Goal: Communication & Community: Answer question/provide support

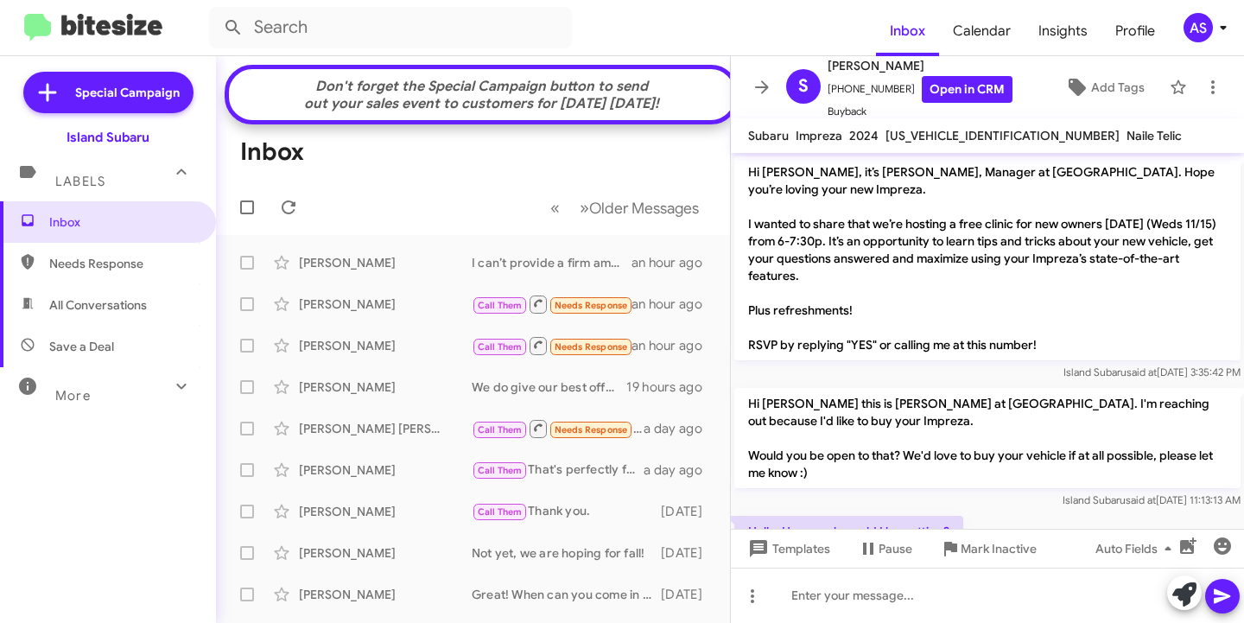
scroll to position [136, 0]
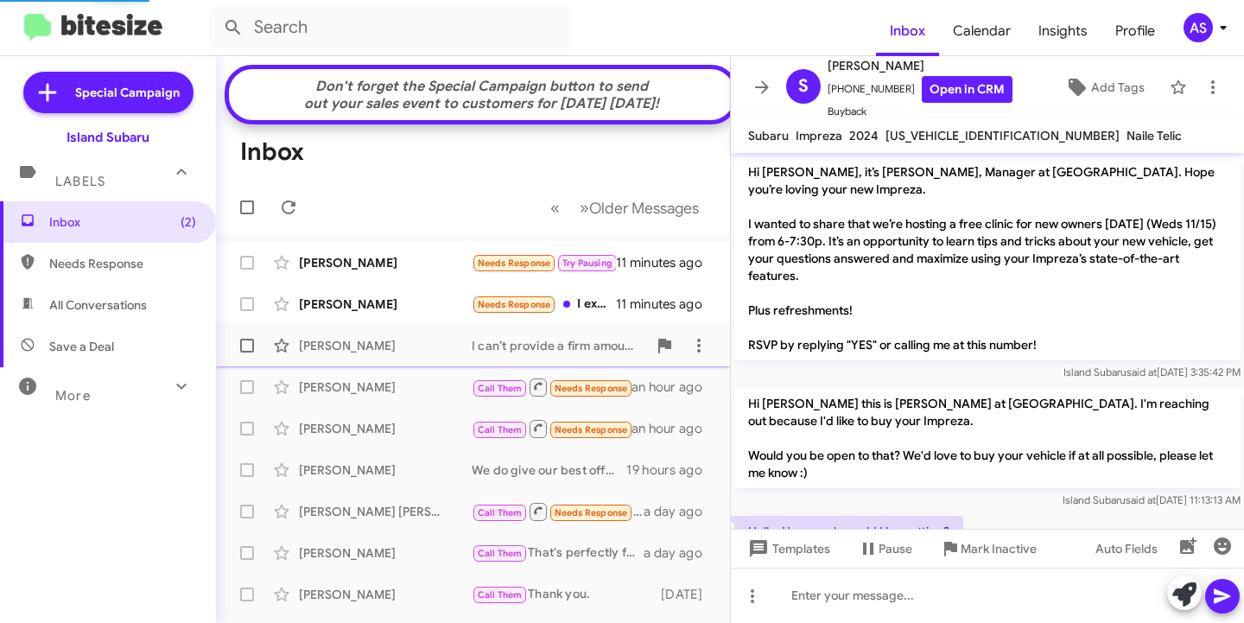
scroll to position [136, 0]
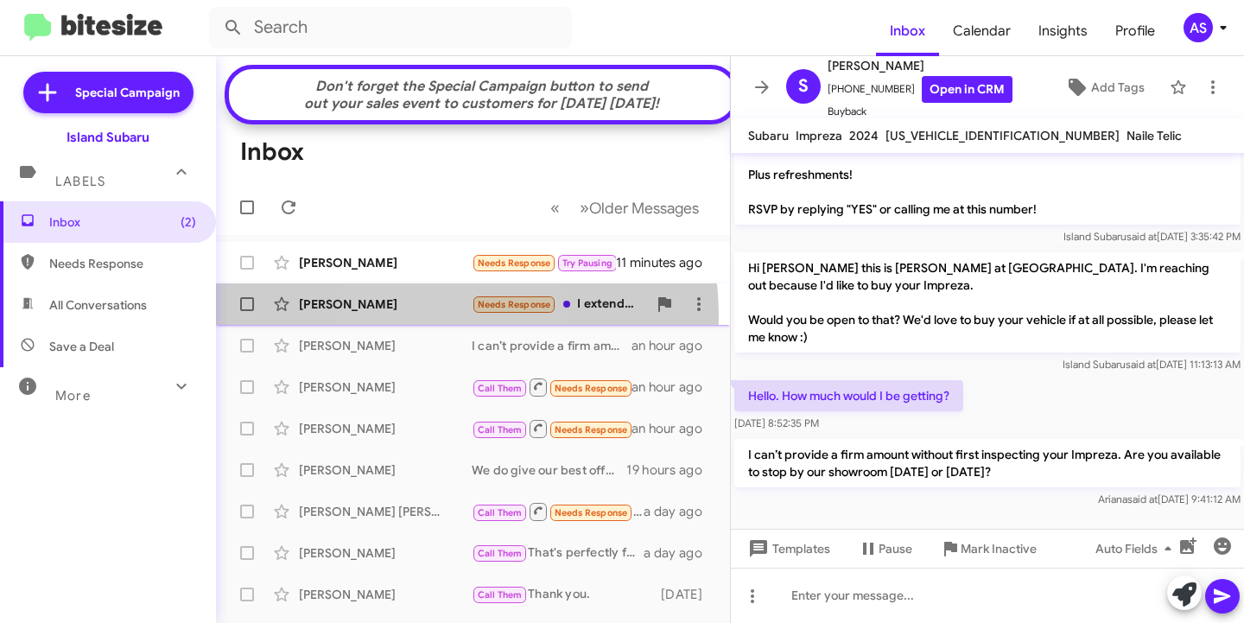
click at [421, 321] on div "Dana Miranda Needs Response I extended me lease til May 11 minutes ago" at bounding box center [473, 304] width 486 height 35
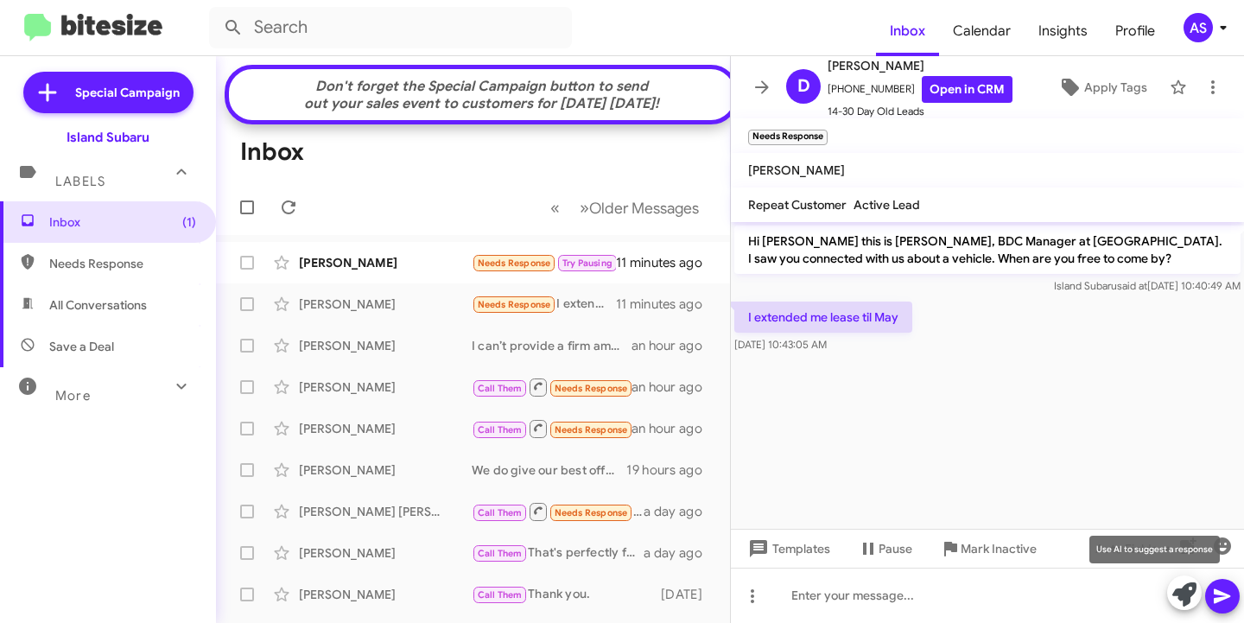
click at [1190, 594] on icon at bounding box center [1184, 594] width 24 height 24
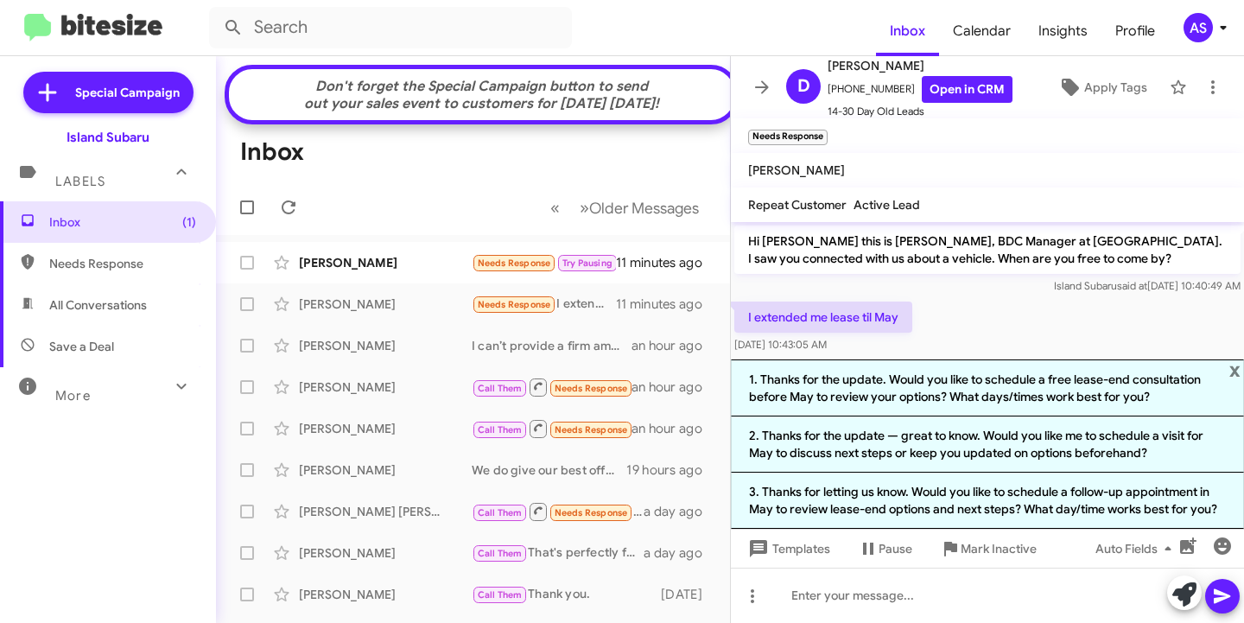
click at [976, 443] on li "2. Thanks for the update — great to know. Would you like me to schedule a visit…" at bounding box center [987, 444] width 513 height 56
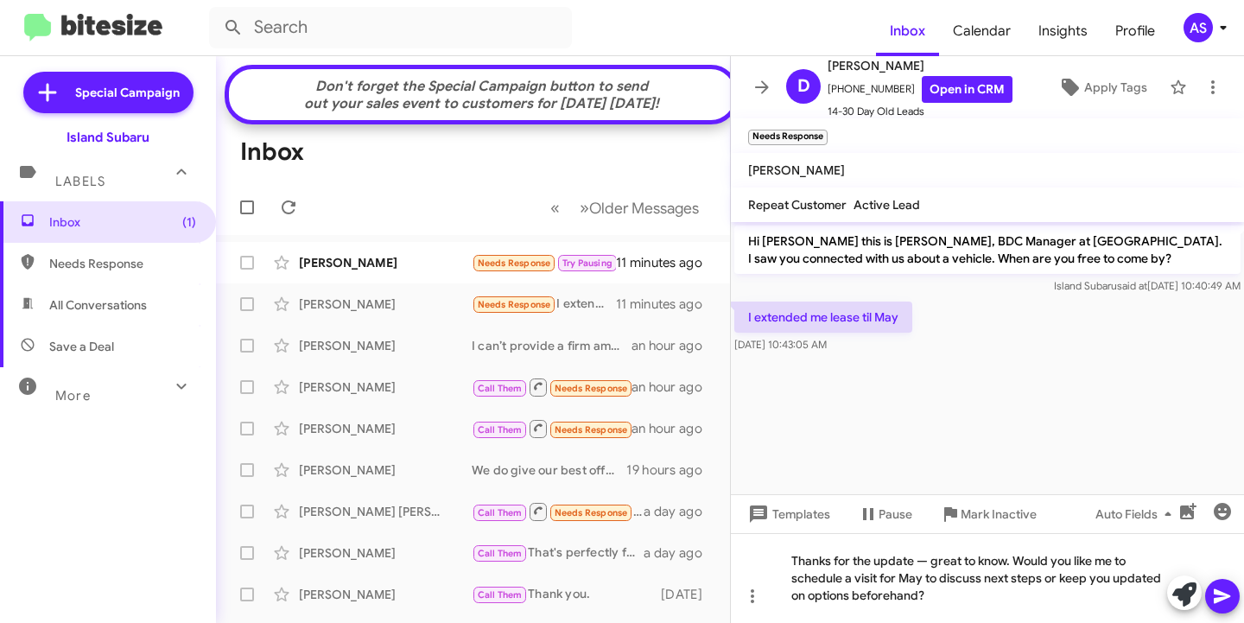
click at [1213, 600] on icon at bounding box center [1222, 596] width 21 height 21
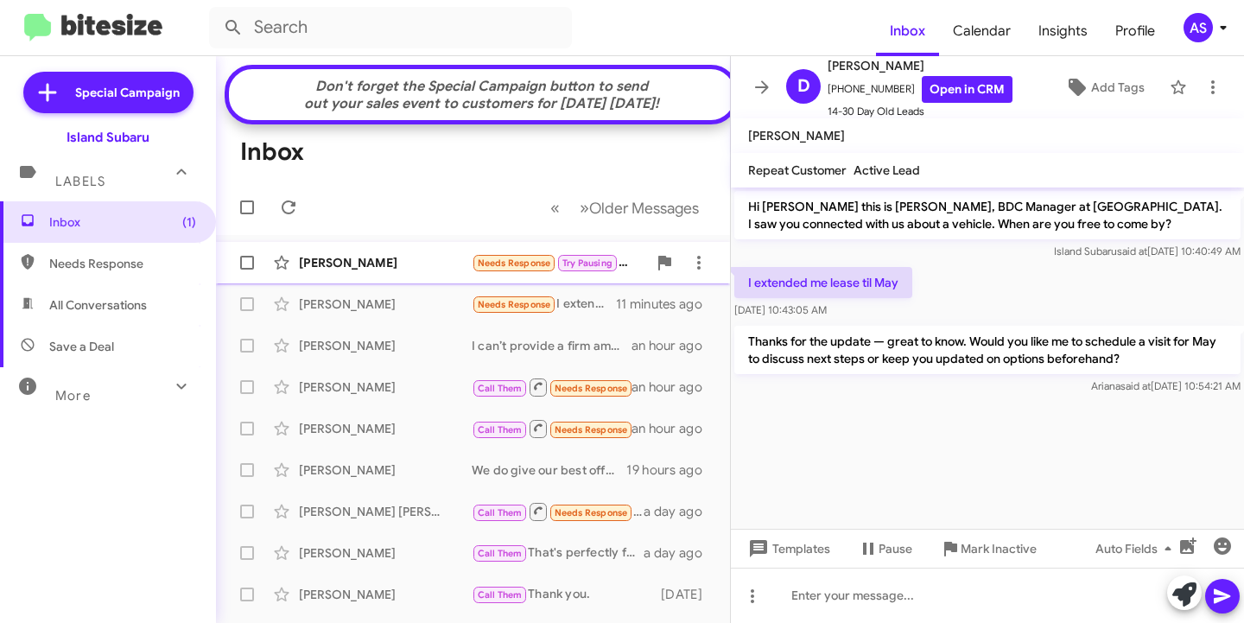
click at [378, 271] on div "[PERSON_NAME]" at bounding box center [385, 262] width 173 height 17
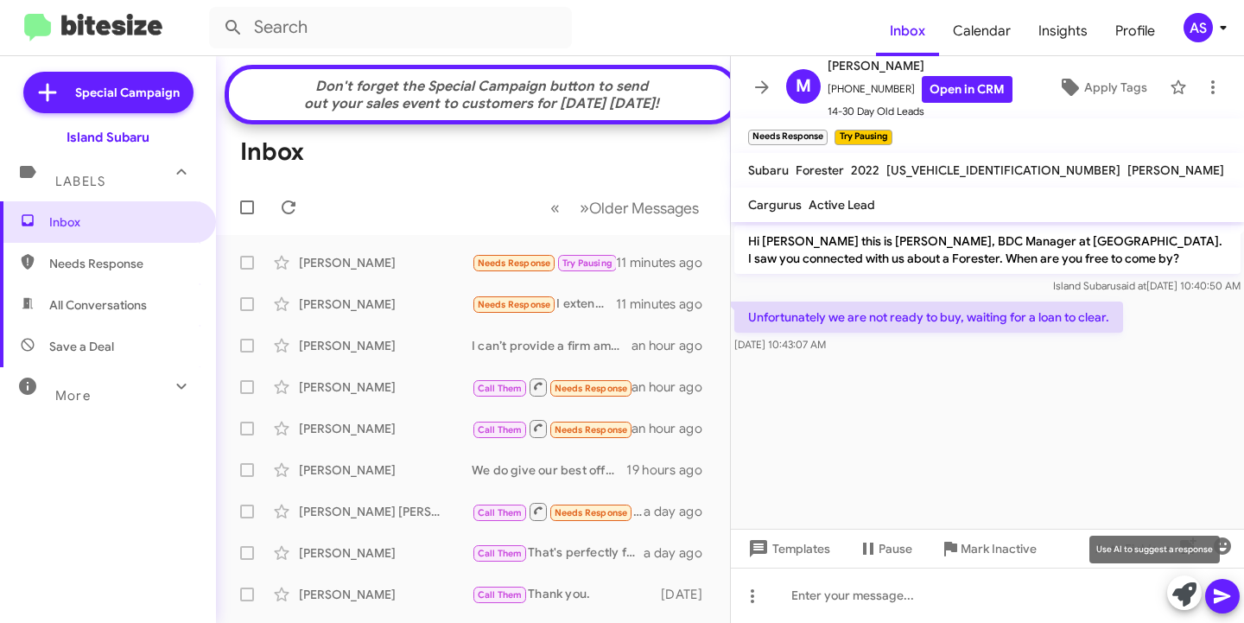
click at [1171, 595] on button at bounding box center [1184, 592] width 35 height 35
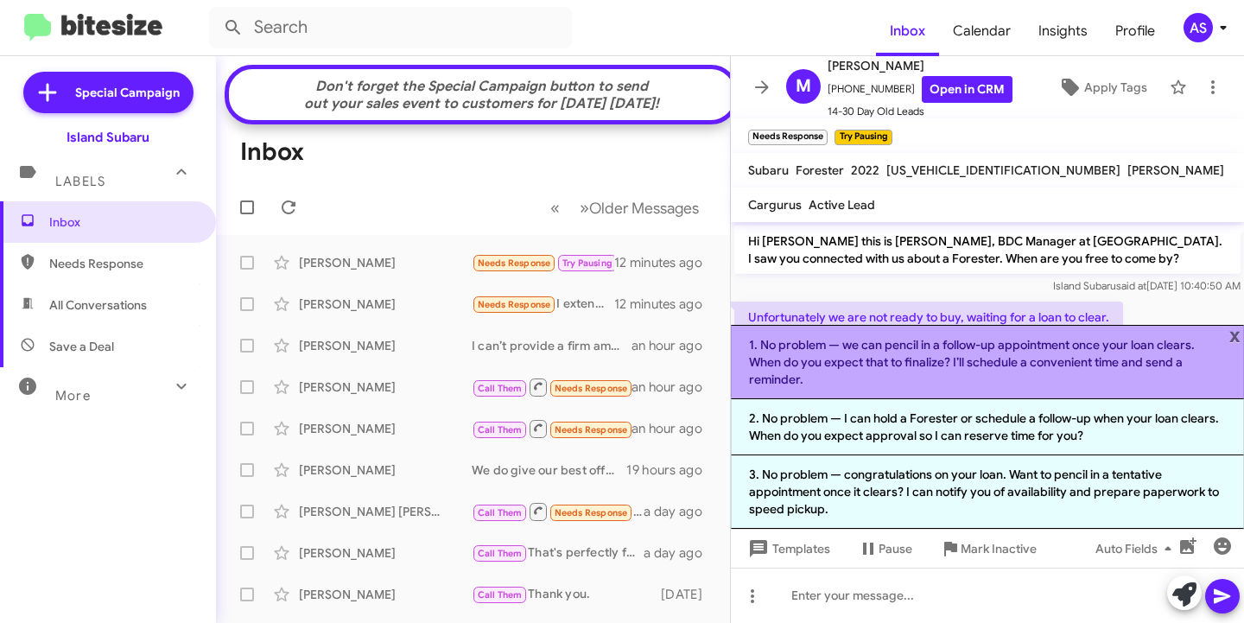
click at [857, 372] on li "1. No problem — we can pencil in a follow-up appointment once your loan clears.…" at bounding box center [987, 362] width 513 height 74
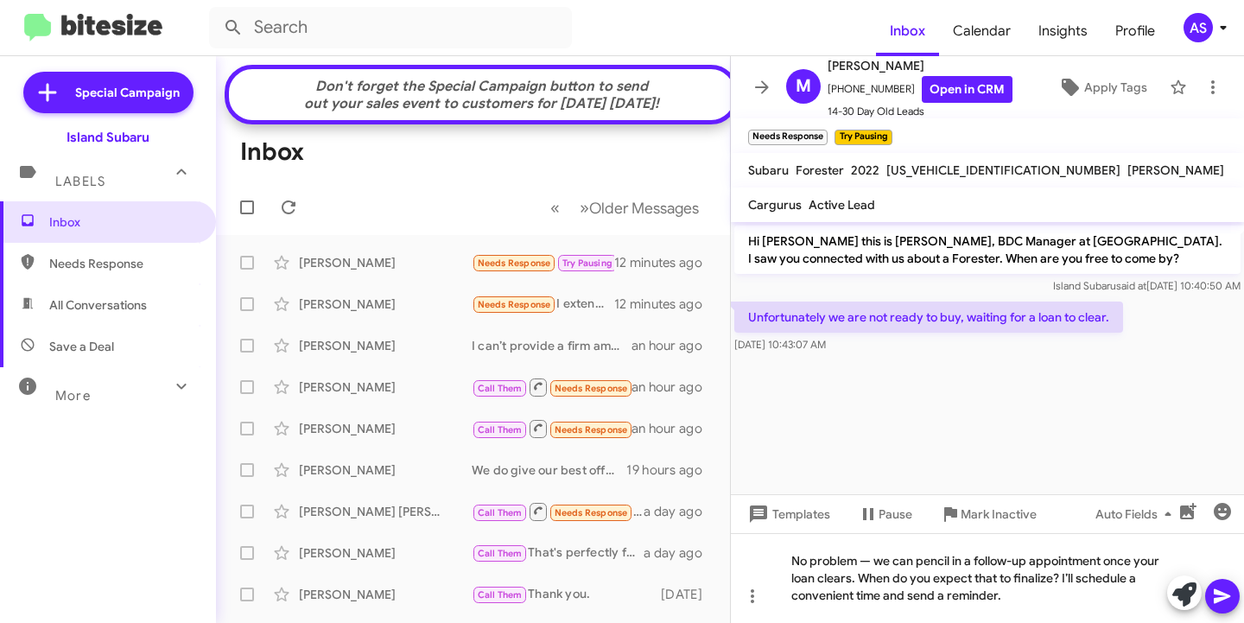
click at [1223, 590] on icon at bounding box center [1222, 596] width 21 height 21
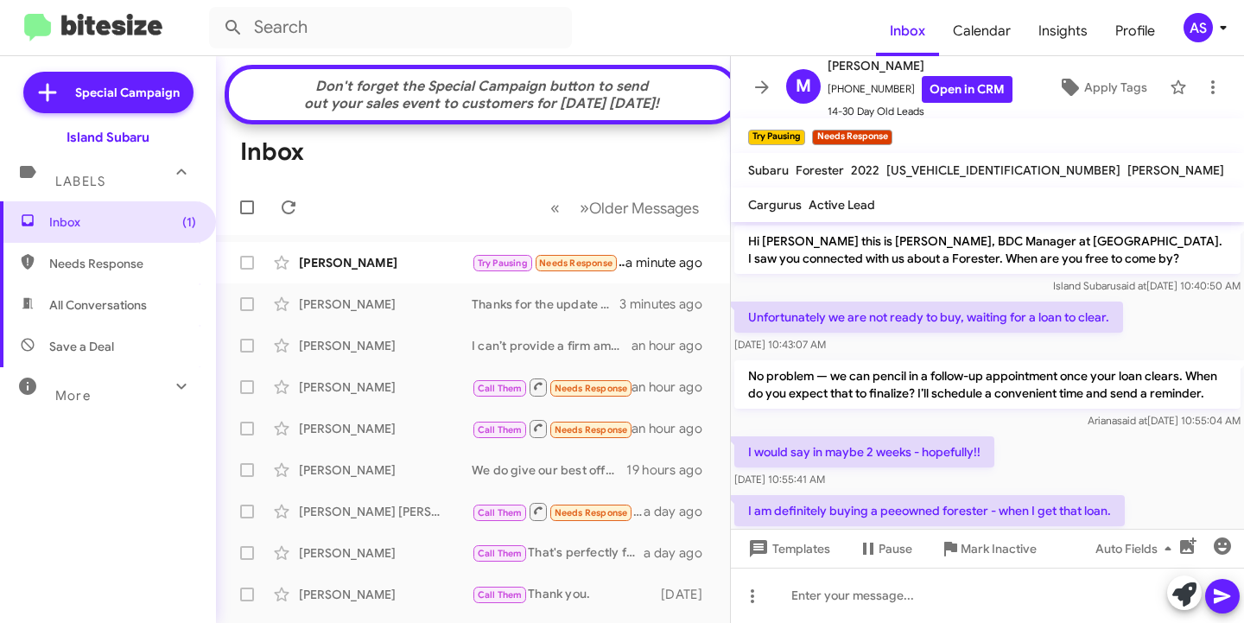
scroll to position [60, 0]
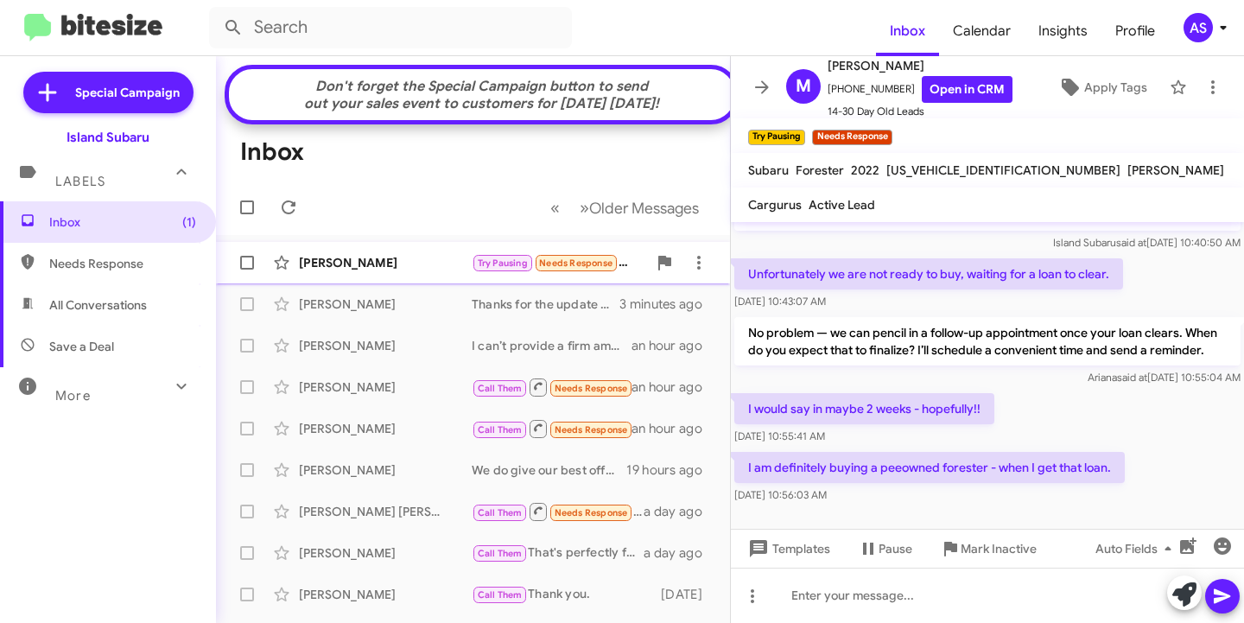
click at [378, 271] on div "[PERSON_NAME]" at bounding box center [385, 262] width 173 height 17
click at [948, 80] on link "Open in CRM" at bounding box center [967, 89] width 91 height 27
click at [1171, 581] on button at bounding box center [1184, 592] width 35 height 35
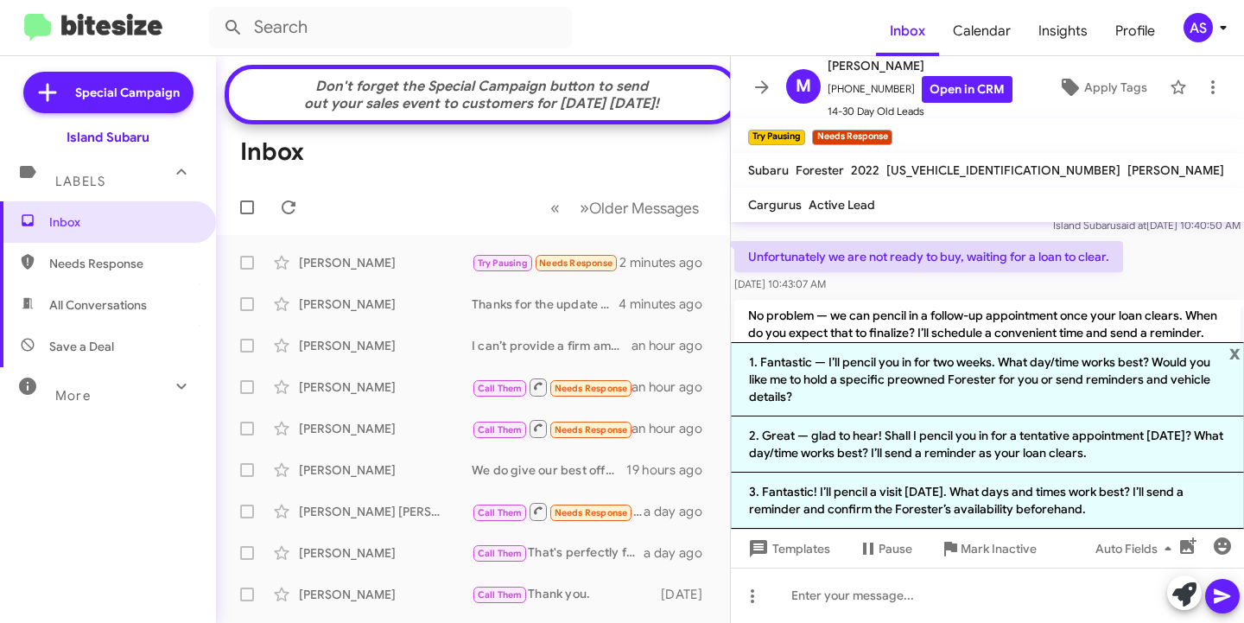
click at [1079, 448] on li "2. Great — glad to hear! Shall I pencil you in for a tentative appointment in t…" at bounding box center [987, 444] width 513 height 56
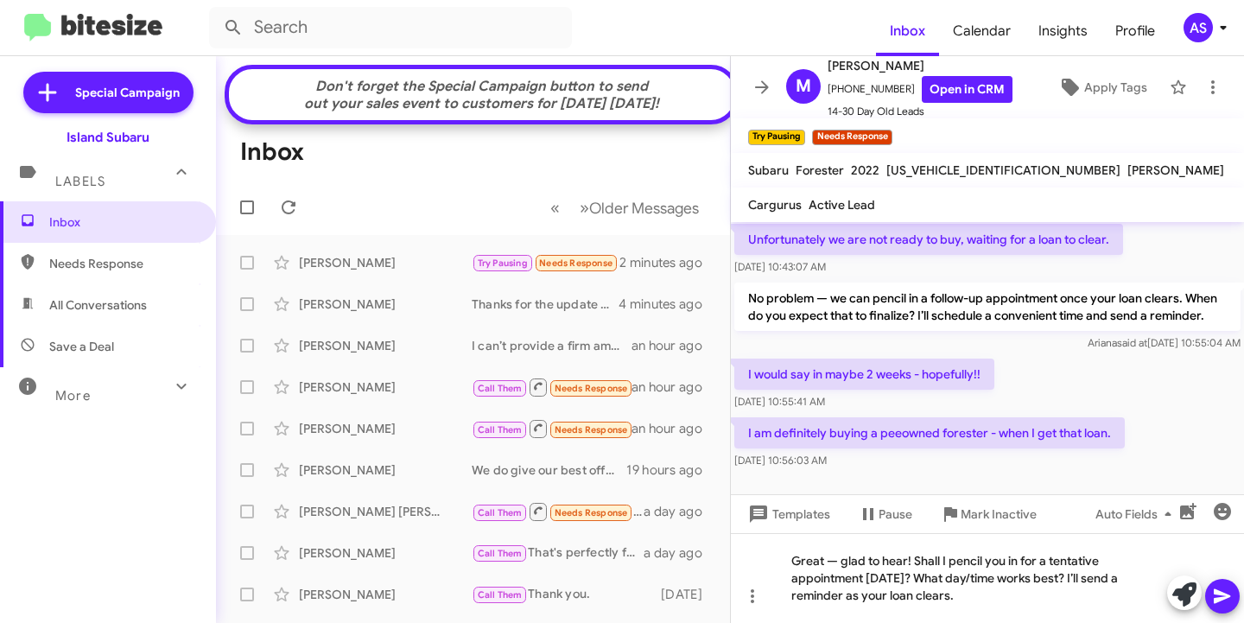
scroll to position [95, 0]
click at [1224, 589] on icon at bounding box center [1222, 596] width 21 height 21
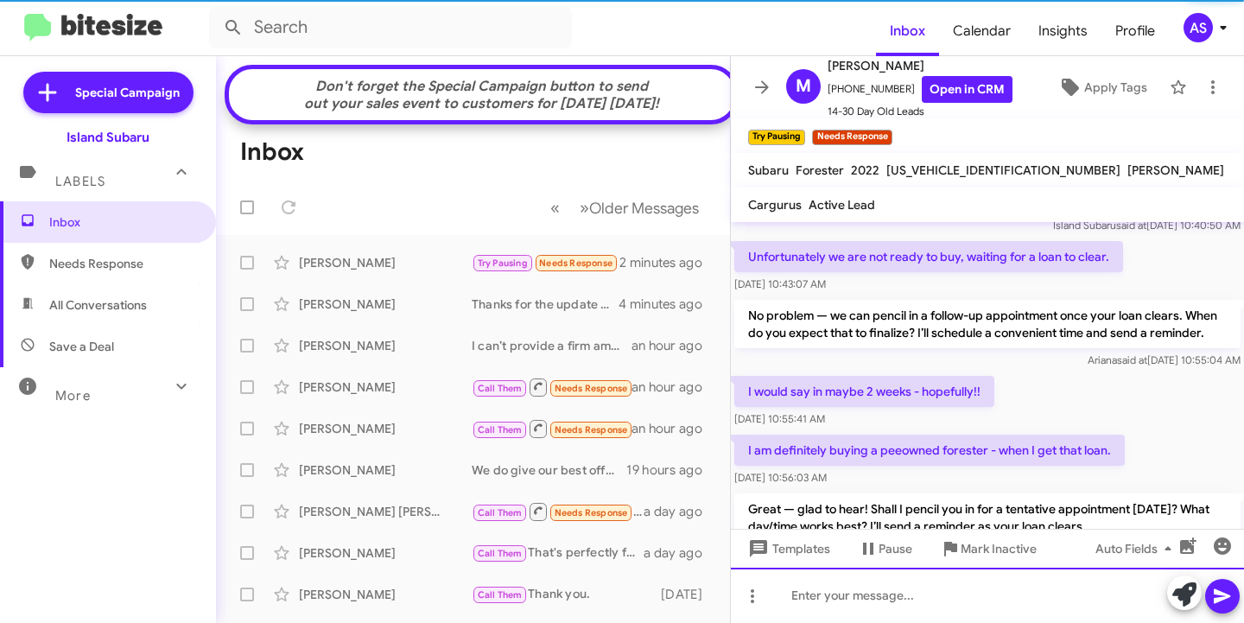
scroll to position [141, 0]
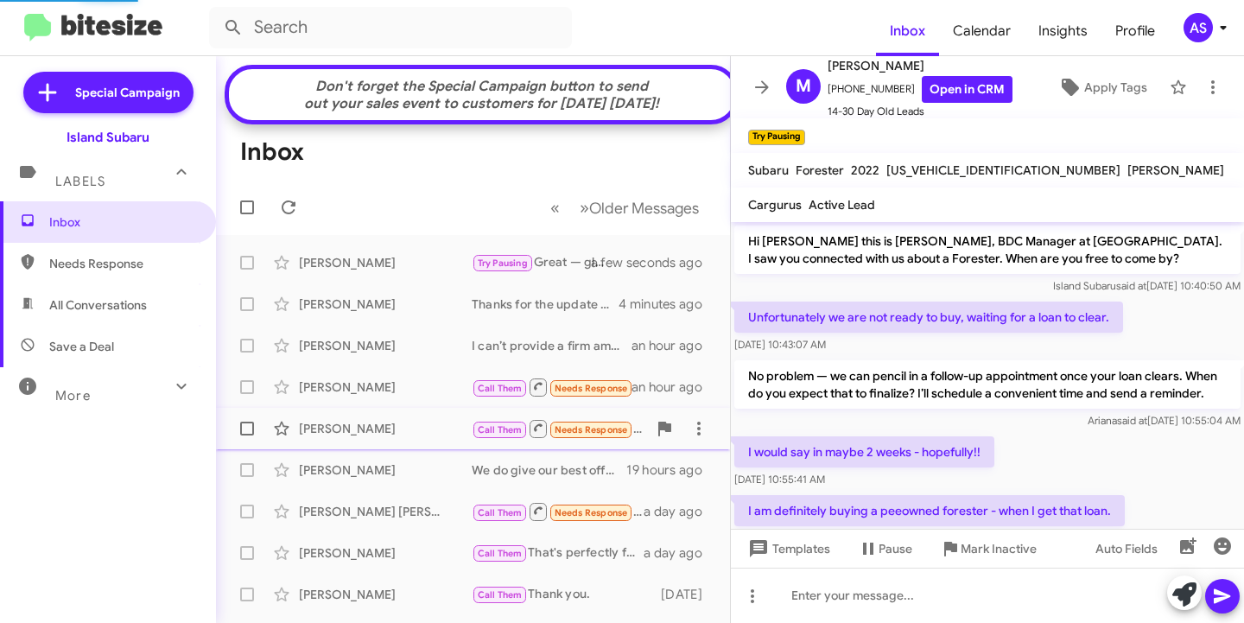
scroll to position [141, 0]
